Goal: Task Accomplishment & Management: Use online tool/utility

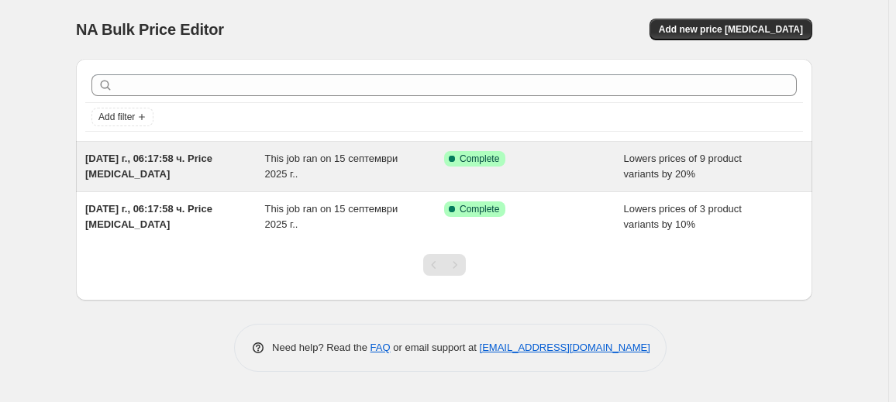
click at [410, 169] on div "This job ran on 15 септември 2025 г.." at bounding box center [355, 166] width 180 height 31
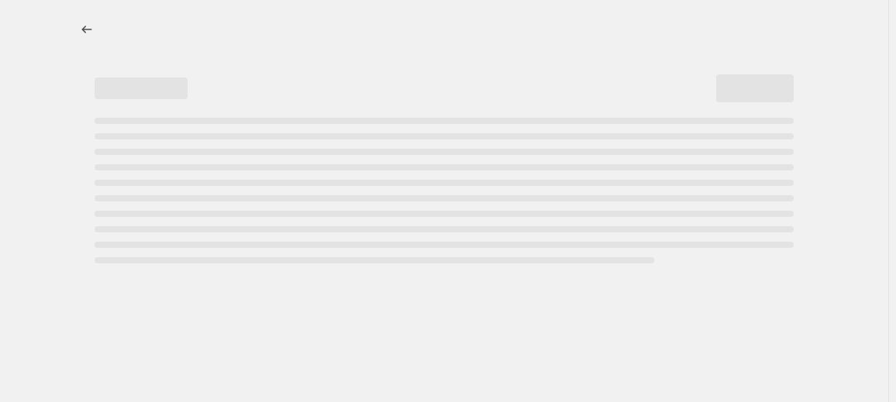
select select "percentage"
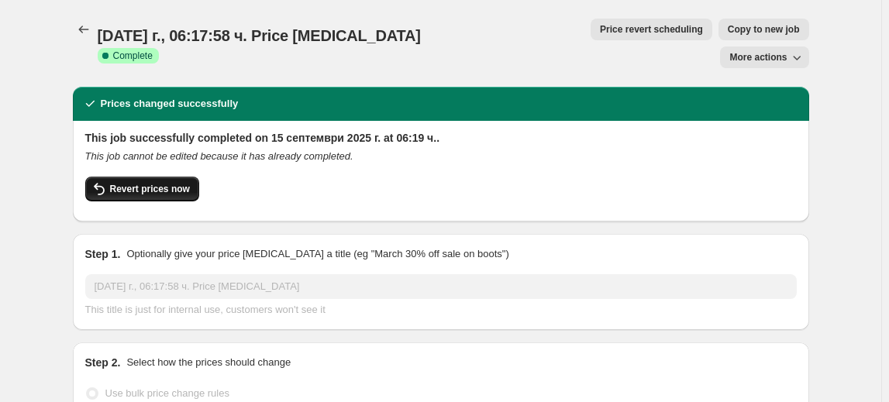
click at [121, 183] on span "Revert prices now" at bounding box center [150, 189] width 80 height 12
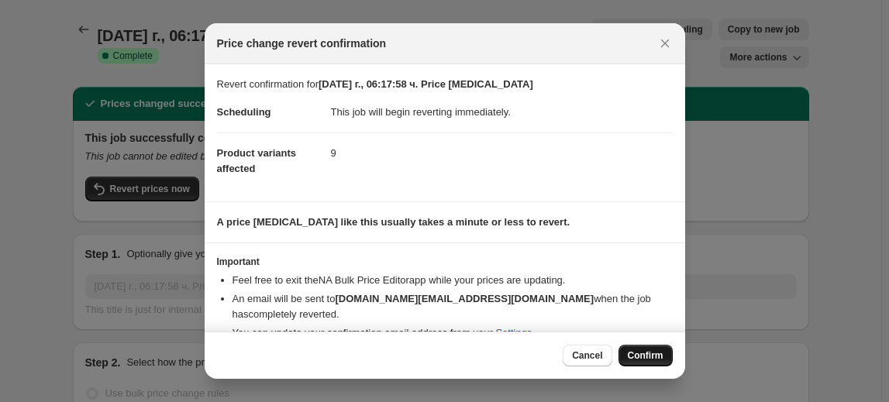
click at [646, 347] on button "Confirm" at bounding box center [646, 356] width 54 height 22
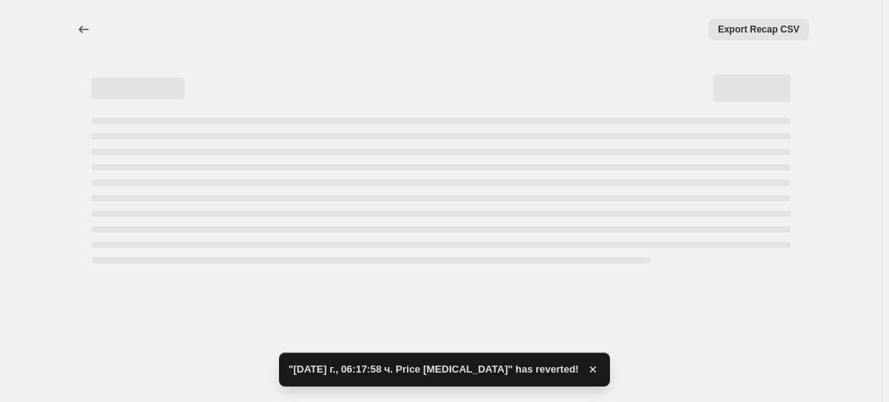
select select "percentage"
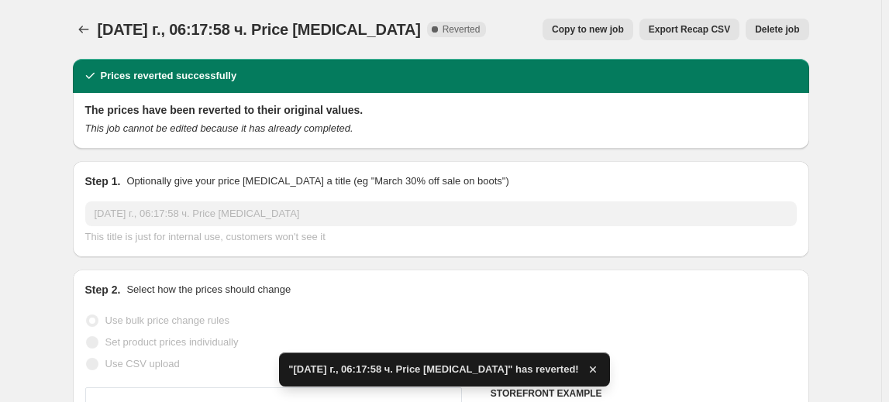
click at [790, 26] on span "Delete job" at bounding box center [777, 29] width 44 height 12
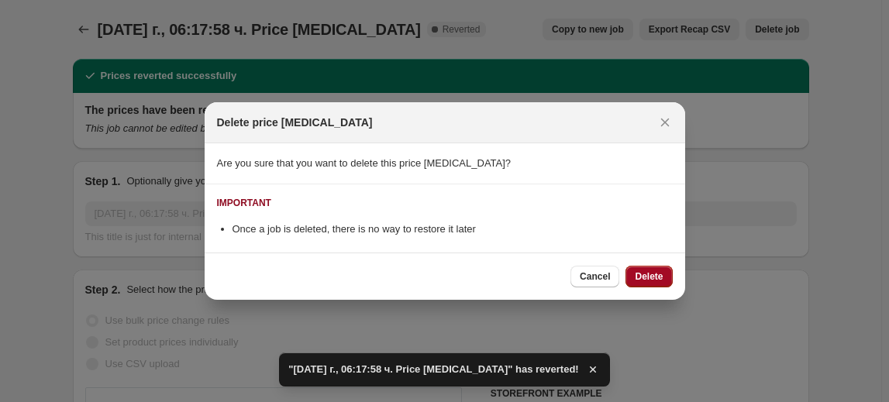
click at [657, 278] on span "Delete" at bounding box center [649, 277] width 28 height 12
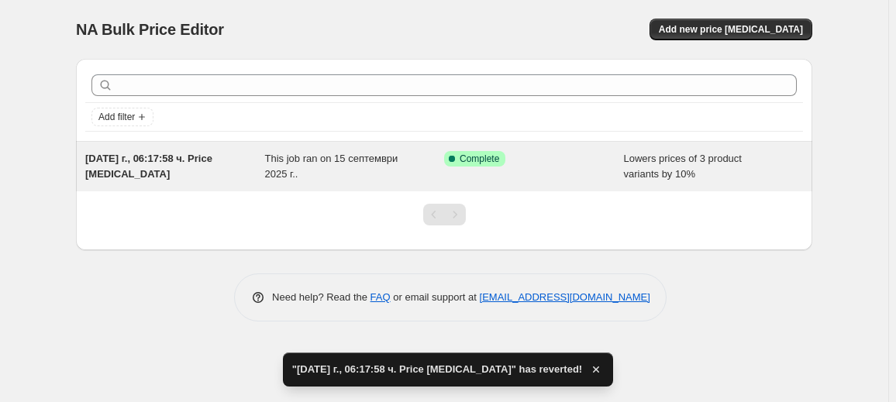
click at [275, 159] on span "This job ran on 15 септември 2025 г.." at bounding box center [331, 166] width 133 height 27
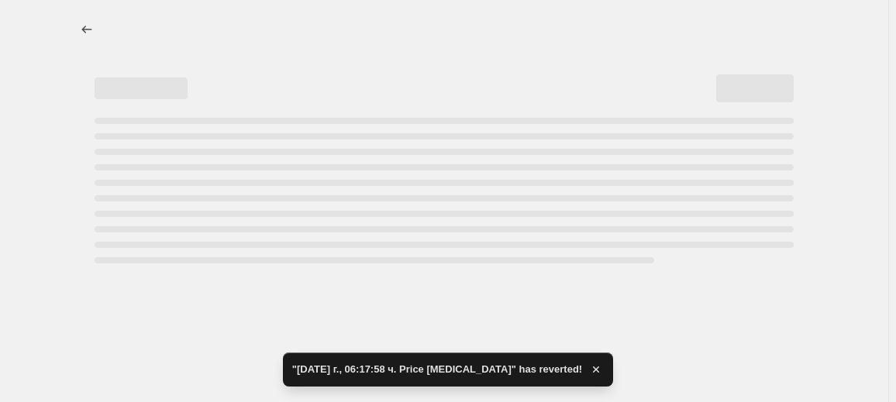
select select "percentage"
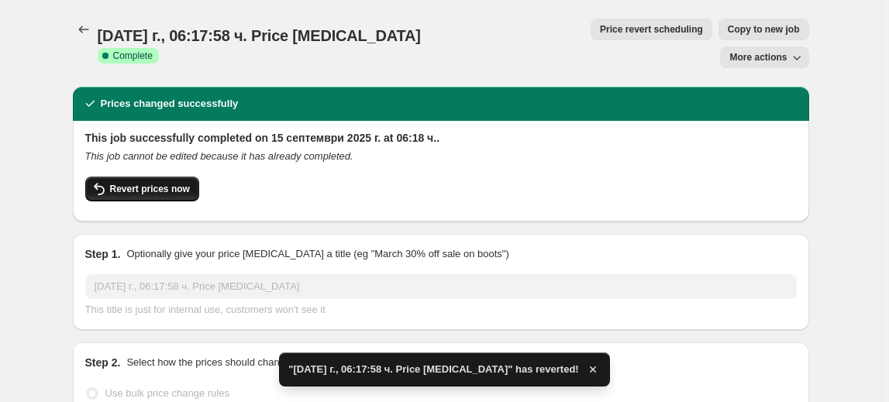
click at [150, 183] on span "Revert prices now" at bounding box center [150, 189] width 80 height 12
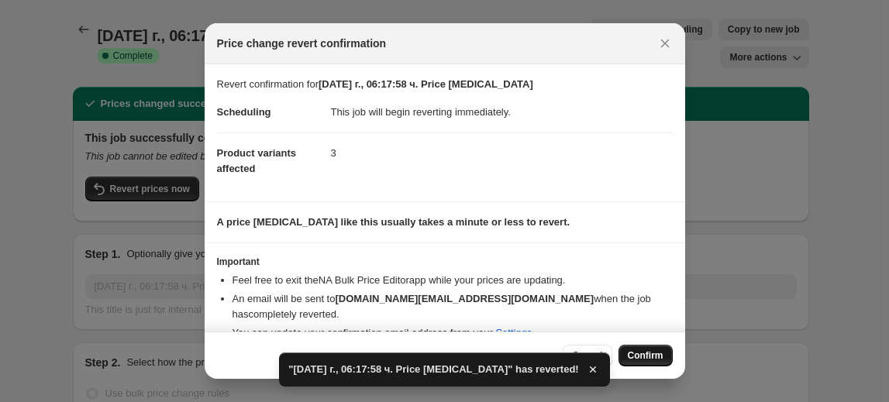
click at [648, 359] on span "Confirm" at bounding box center [646, 356] width 36 height 12
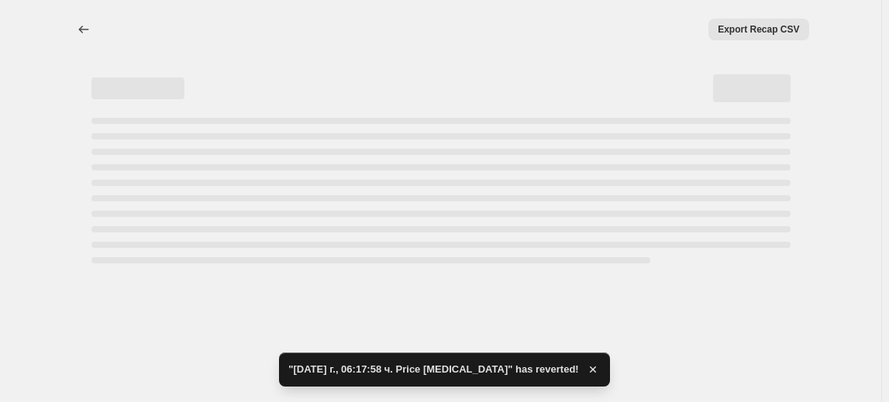
select select "percentage"
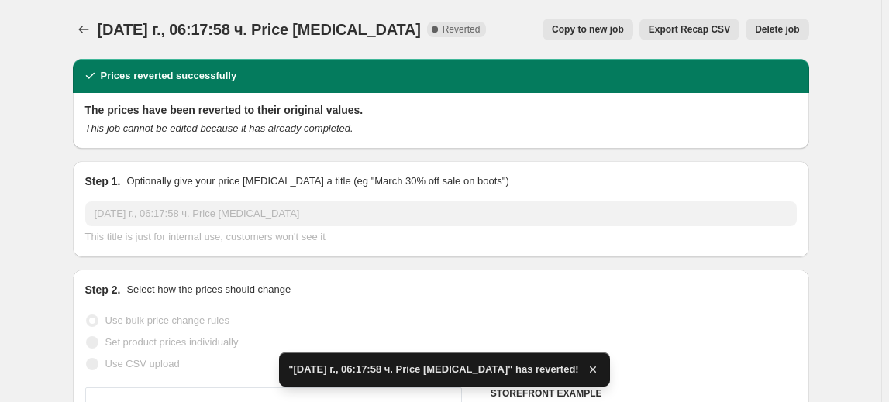
click at [792, 29] on span "Delete job" at bounding box center [777, 29] width 44 height 12
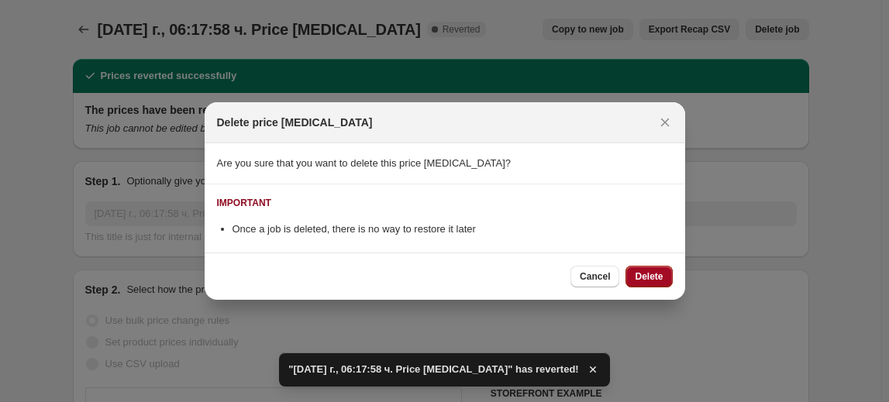
click at [663, 270] on button "Delete" at bounding box center [649, 277] width 47 height 22
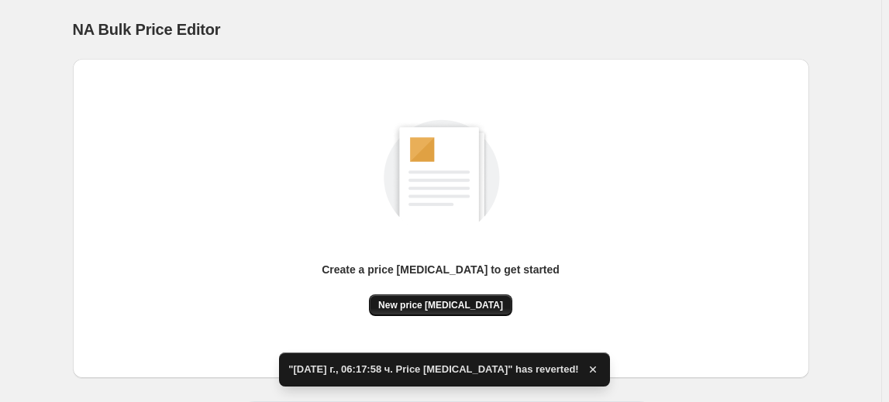
click at [424, 301] on span "New price [MEDICAL_DATA]" at bounding box center [440, 305] width 125 height 12
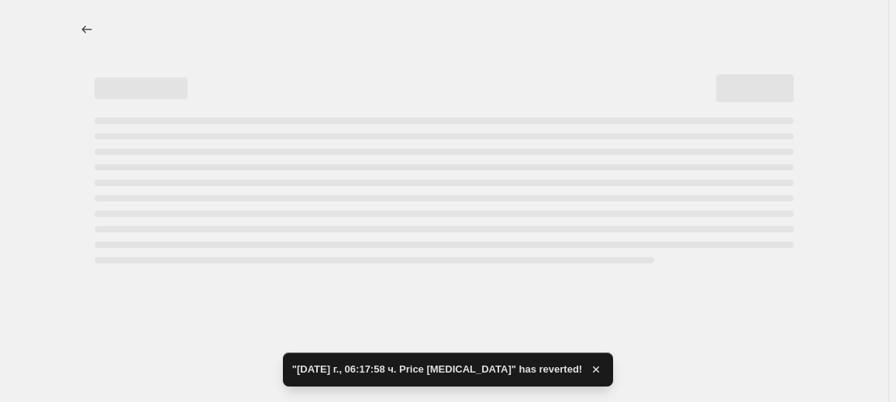
select select "percentage"
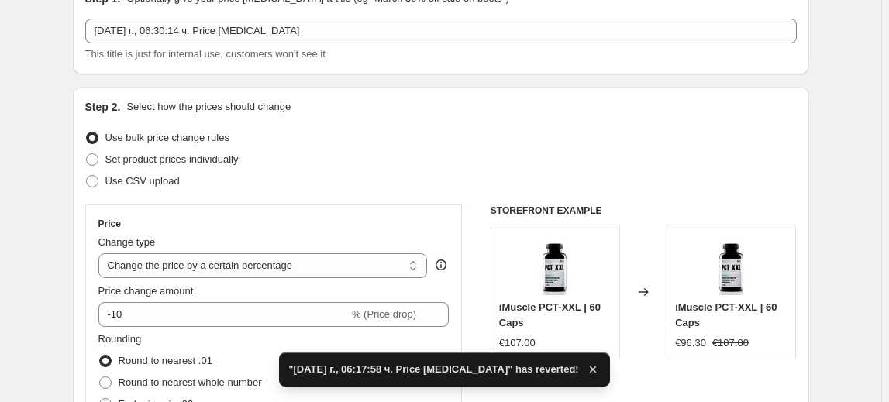
scroll to position [140, 0]
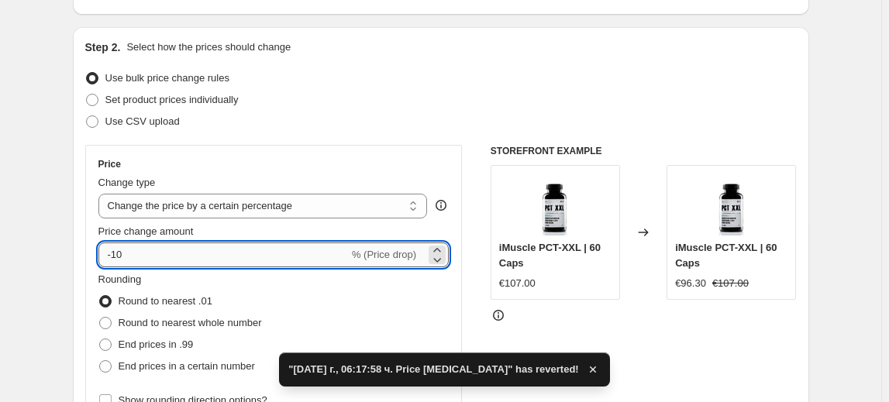
click at [119, 257] on input "-10" at bounding box center [223, 255] width 250 height 25
type input "-30"
click at [194, 285] on fieldset "Rounding Round to nearest .01 Round to nearest whole number End prices in .99 E…" at bounding box center [180, 324] width 164 height 105
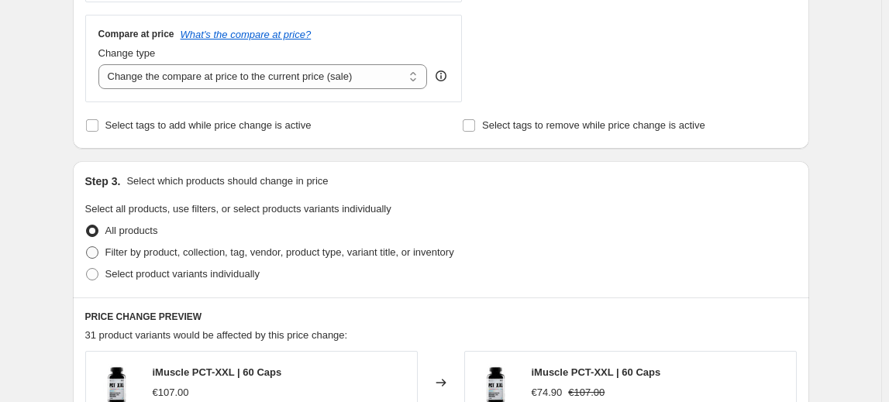
scroll to position [564, 0]
click at [155, 272] on span "Select product variants individually" at bounding box center [182, 273] width 154 height 12
click at [87, 268] on input "Select product variants individually" at bounding box center [86, 267] width 1 height 1
radio input "true"
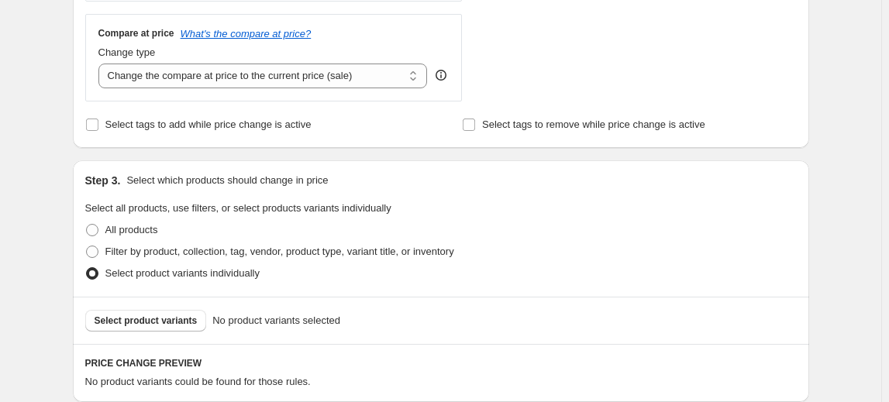
click at [140, 319] on span "Select product variants" at bounding box center [146, 321] width 103 height 12
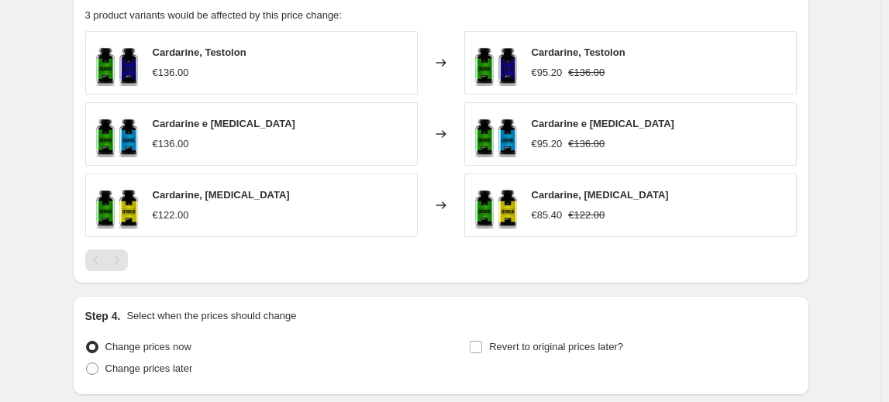
scroll to position [1049, 0]
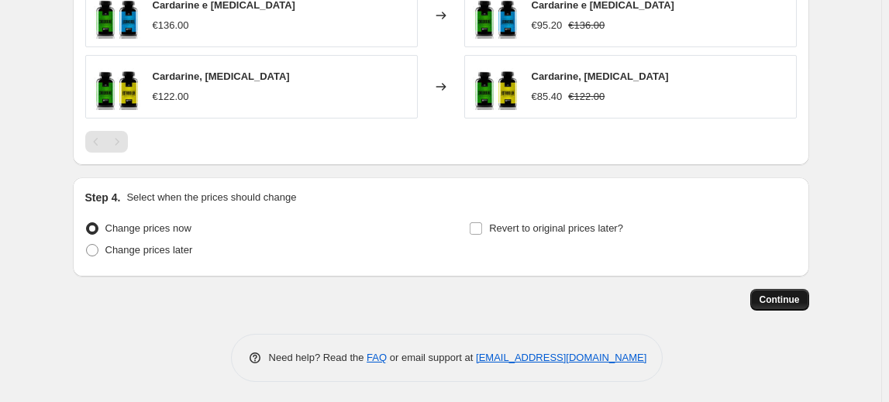
click at [788, 295] on span "Continue" at bounding box center [780, 300] width 40 height 12
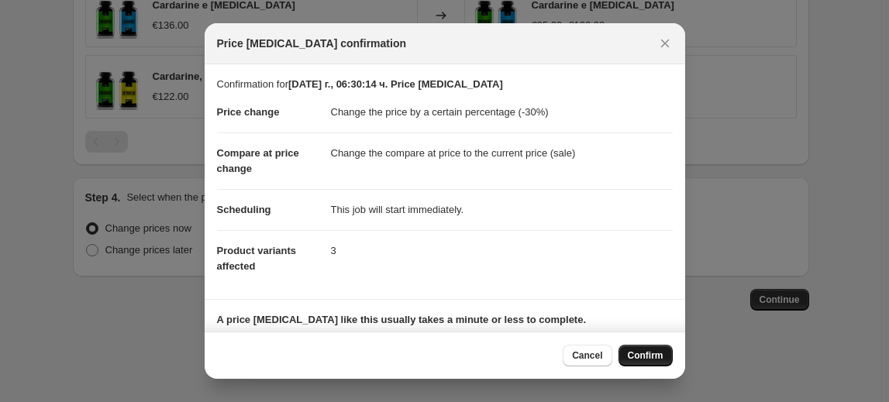
click at [640, 354] on span "Confirm" at bounding box center [646, 356] width 36 height 12
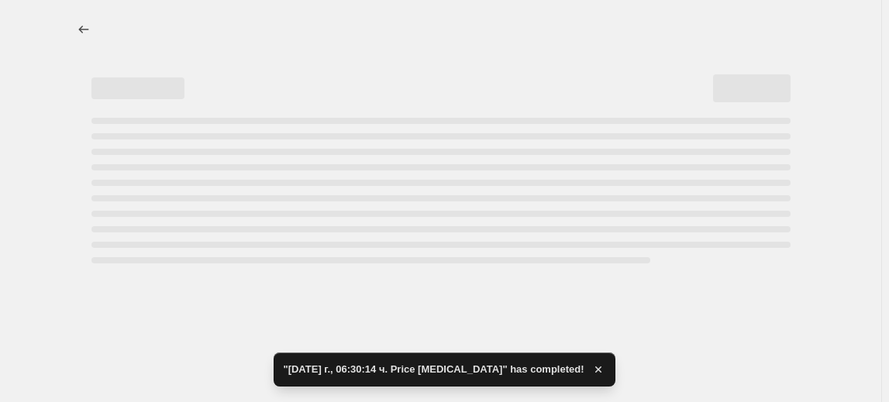
select select "percentage"
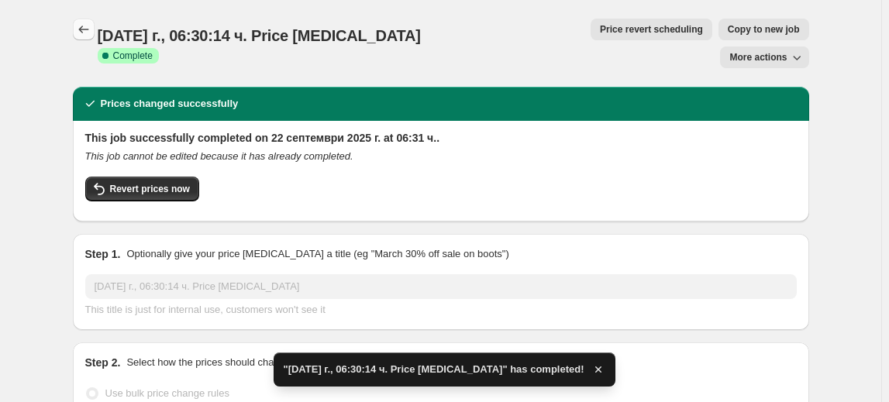
click at [88, 28] on icon "Price change jobs" at bounding box center [84, 30] width 16 height 16
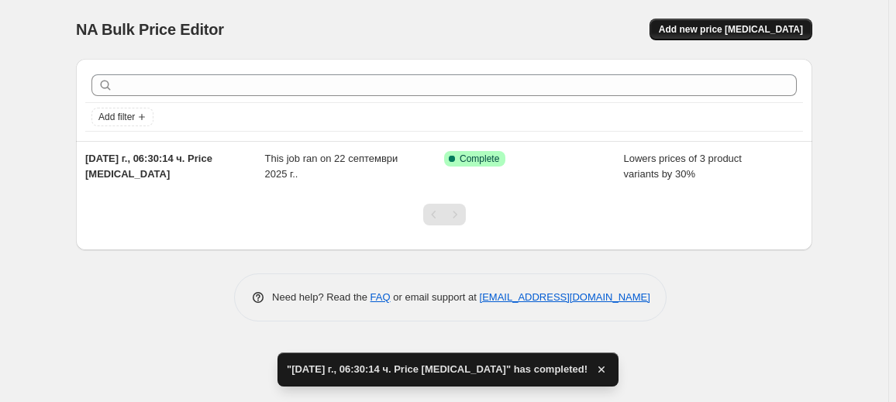
click at [751, 24] on span "Add new price [MEDICAL_DATA]" at bounding box center [731, 29] width 144 height 12
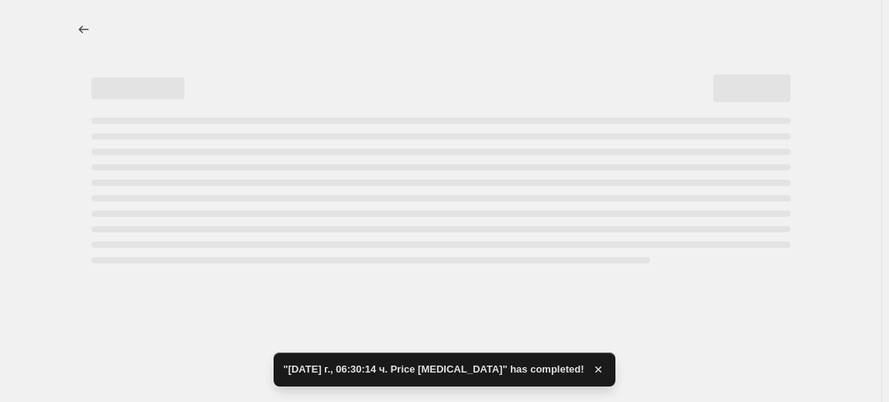
select select "percentage"
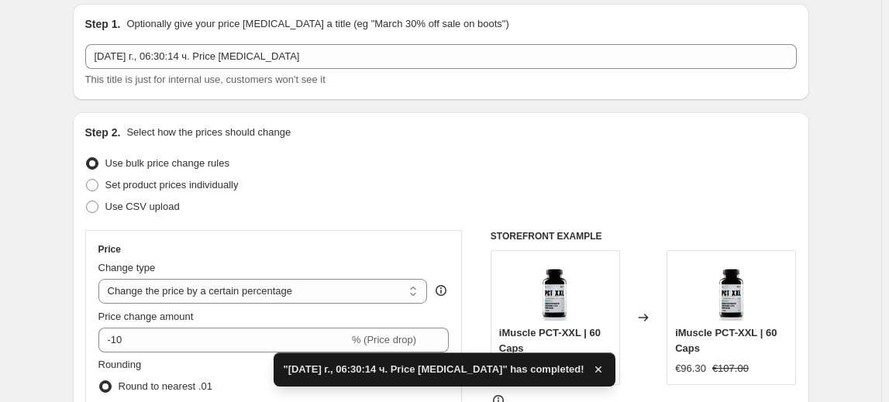
scroll to position [140, 0]
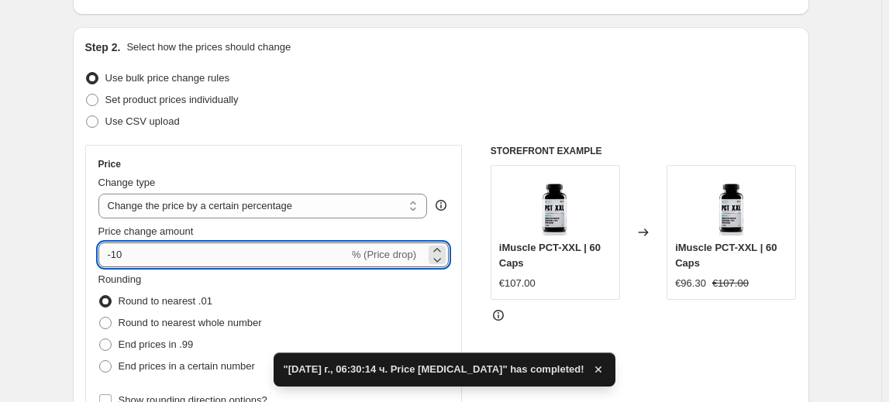
click at [117, 254] on input "-10" at bounding box center [223, 255] width 250 height 25
click at [119, 253] on input "-10" at bounding box center [223, 255] width 250 height 25
type input "-40"
click at [203, 282] on fieldset "Rounding Round to nearest .01 Round to nearest whole number End prices in .99 E…" at bounding box center [180, 324] width 164 height 105
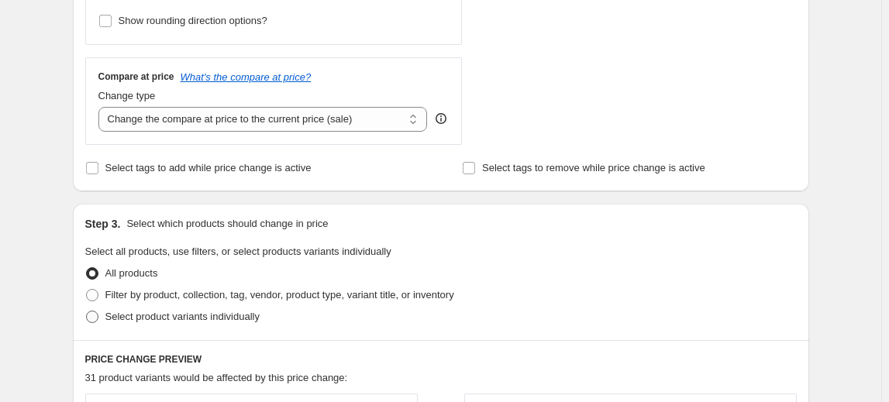
scroll to position [564, 0]
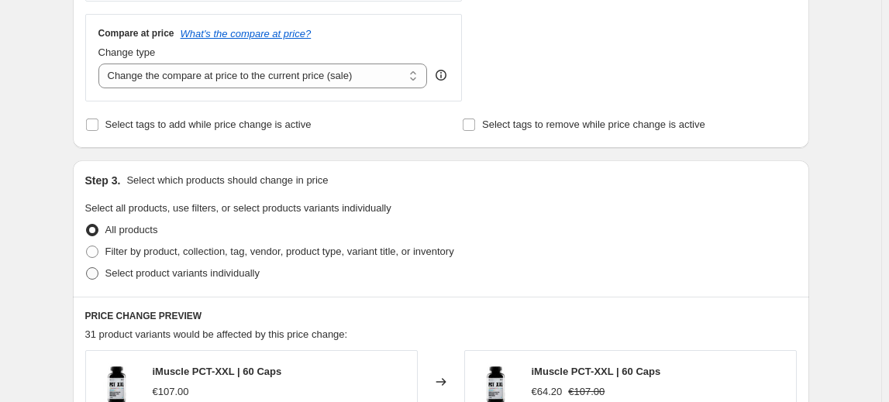
click at [186, 271] on span "Select product variants individually" at bounding box center [182, 273] width 154 height 12
click at [87, 268] on input "Select product variants individually" at bounding box center [86, 267] width 1 height 1
radio input "true"
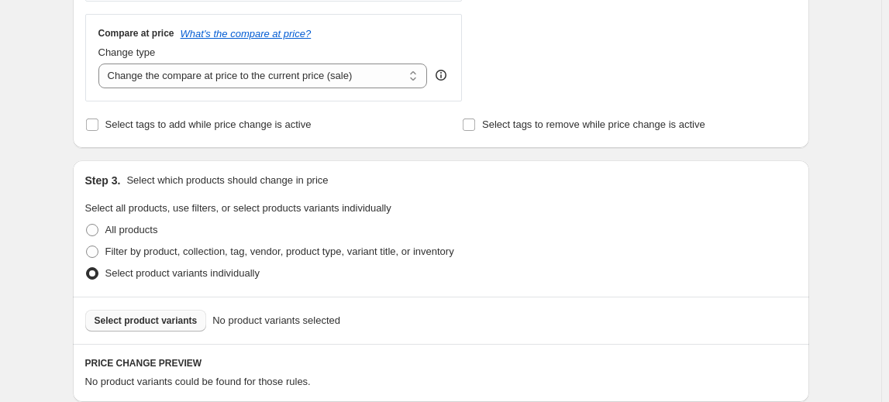
click at [167, 322] on span "Select product variants" at bounding box center [146, 321] width 103 height 12
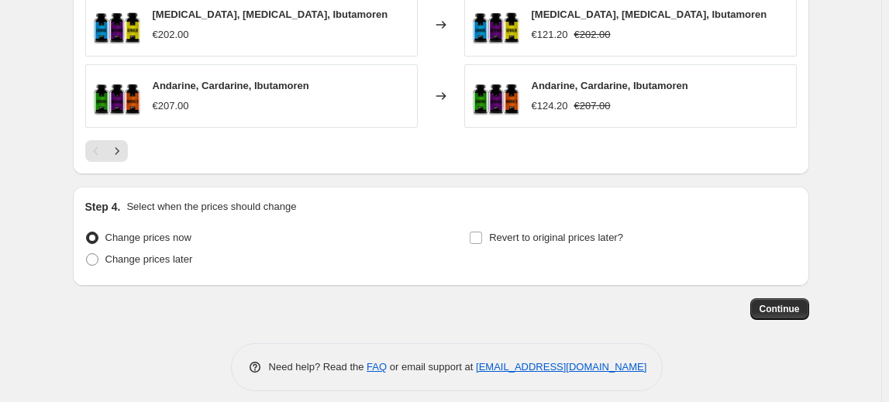
scroll to position [1191, 0]
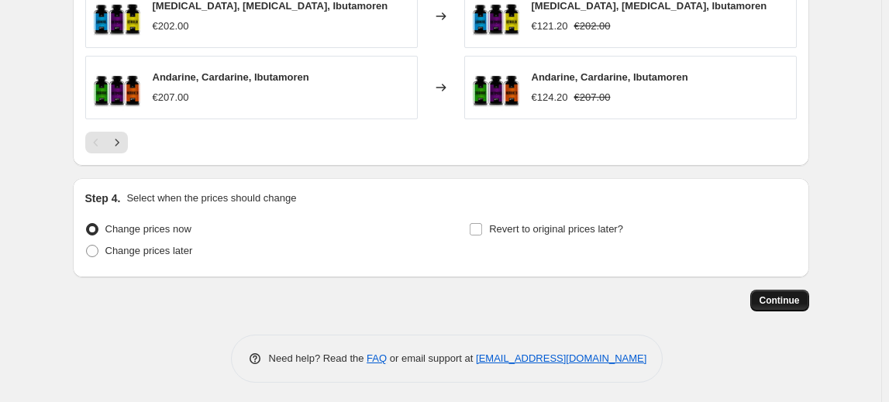
click at [806, 293] on button "Continue" at bounding box center [779, 301] width 59 height 22
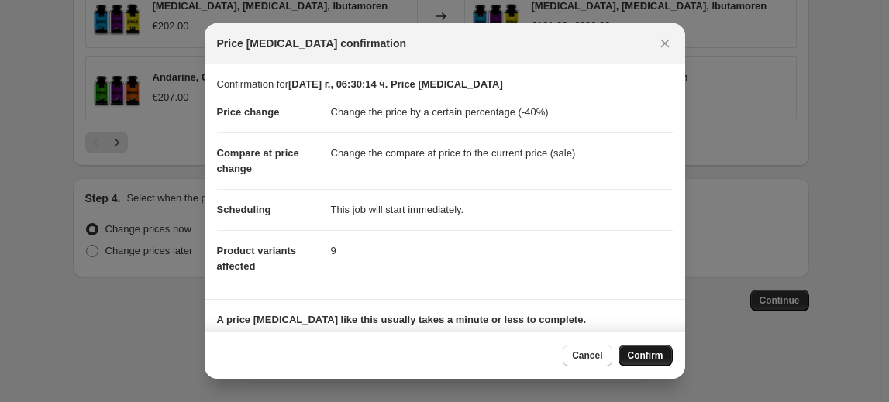
click at [655, 354] on span "Confirm" at bounding box center [646, 356] width 36 height 12
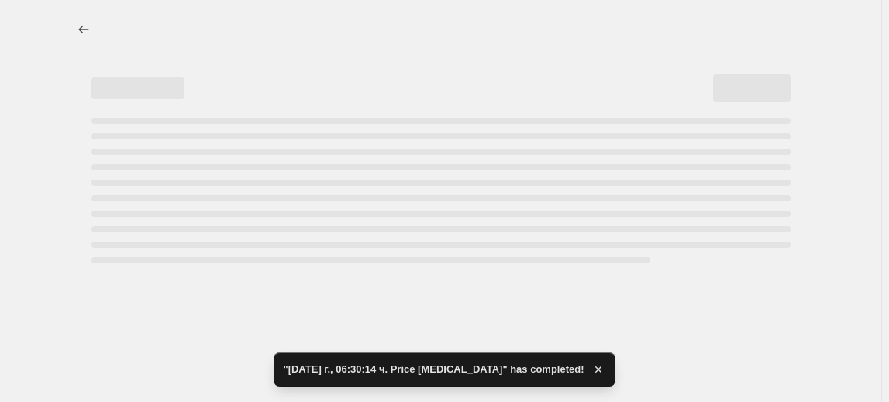
select select "percentage"
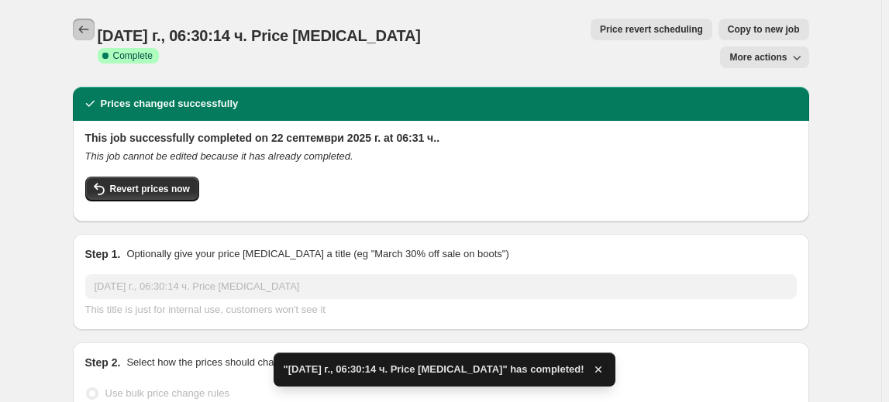
click at [81, 26] on icon "Price change jobs" at bounding box center [84, 30] width 16 height 16
